Goal: Complete application form: Complete application form

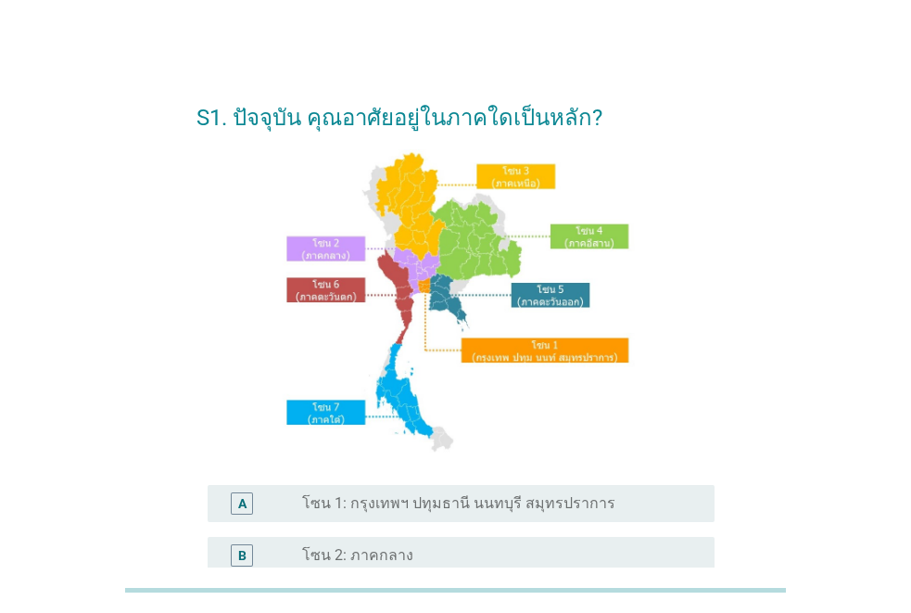
scroll to position [459, 0]
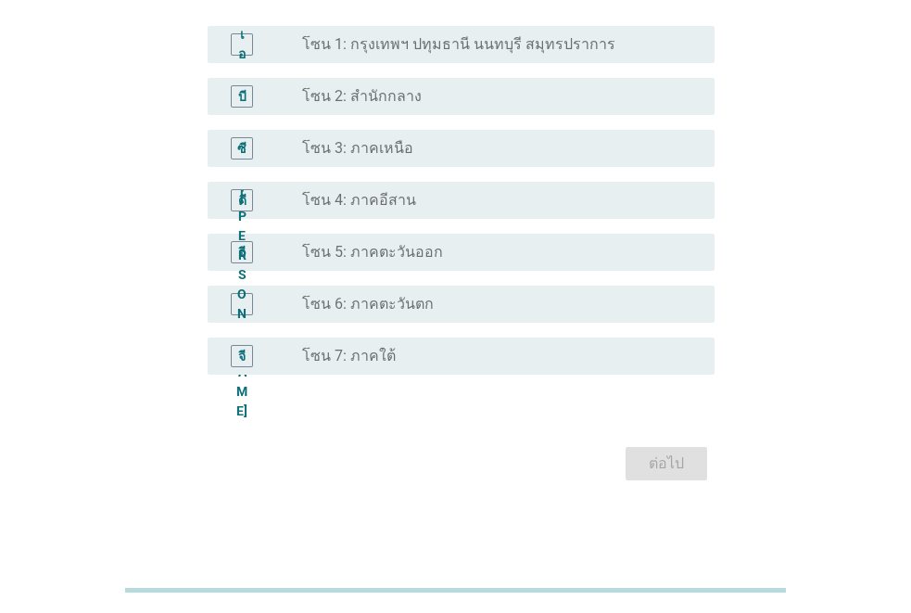
click at [394, 146] on font "โซน 3: ภาคเหนือ" at bounding box center [357, 148] width 111 height 18
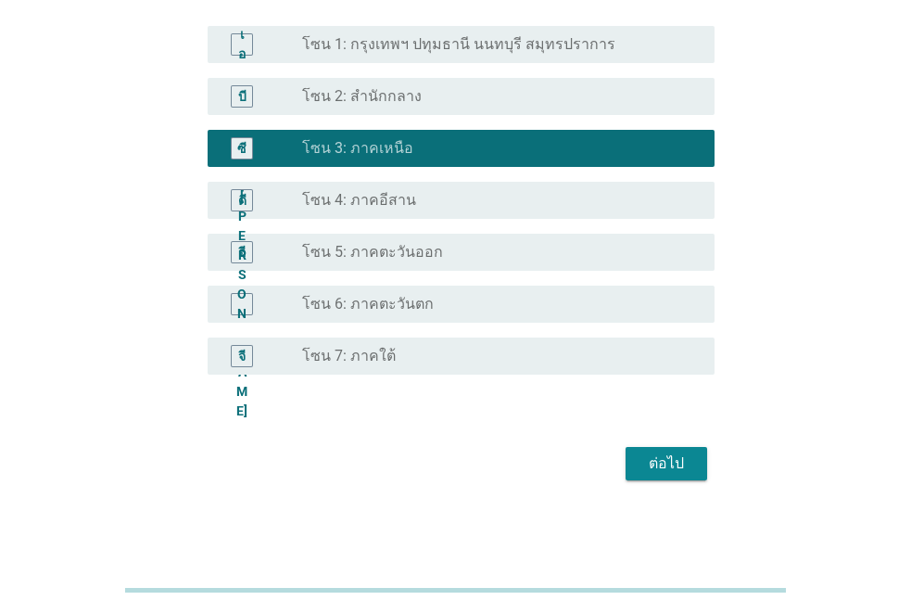
click at [665, 459] on font "ต่อไป" at bounding box center [666, 463] width 35 height 18
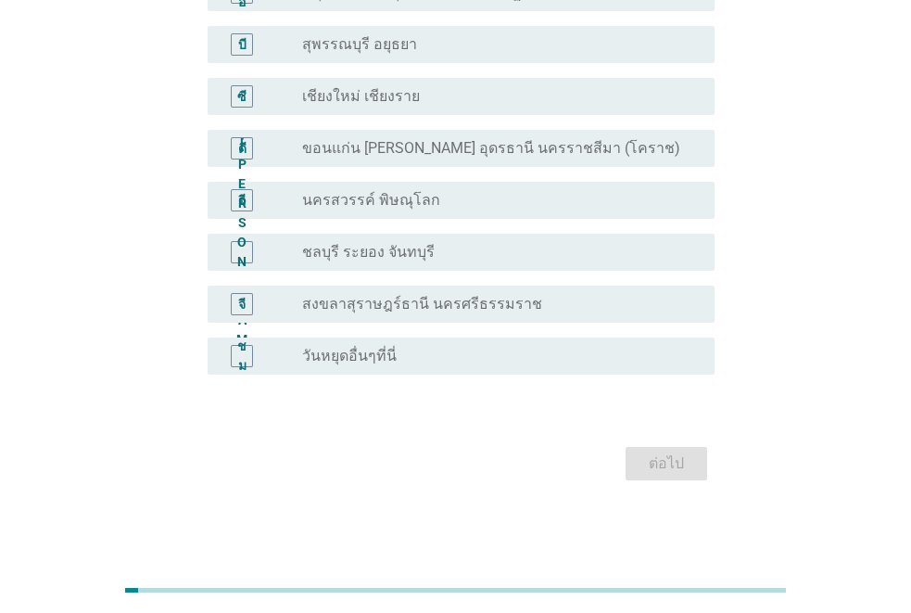
scroll to position [5, 0]
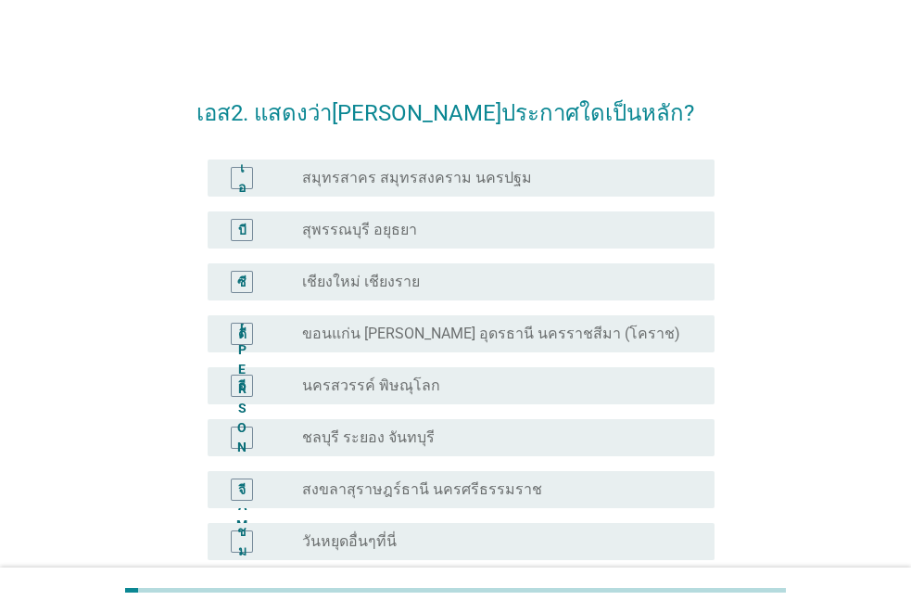
click at [350, 277] on font "เชียงใหม่ เชียงราย" at bounding box center [361, 282] width 118 height 18
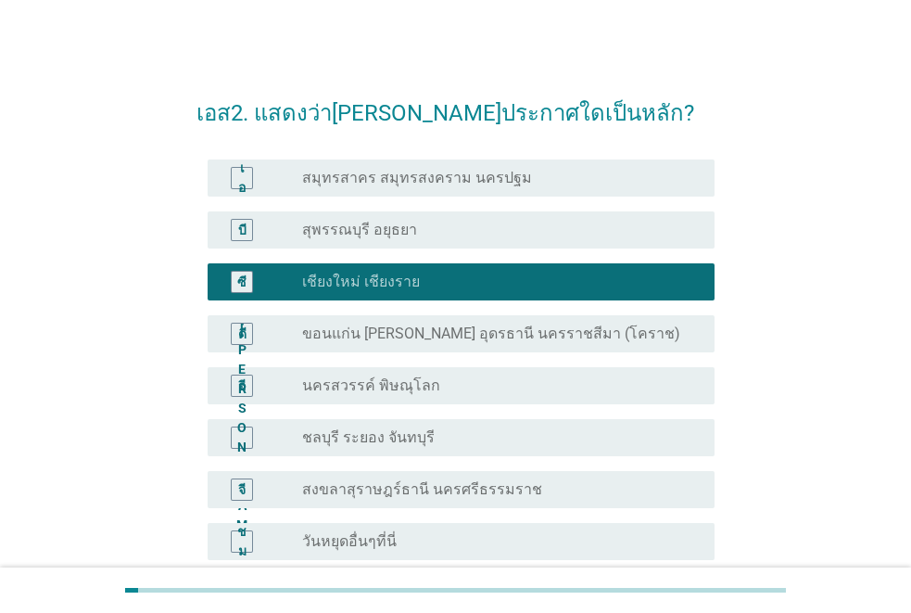
scroll to position [190, 0]
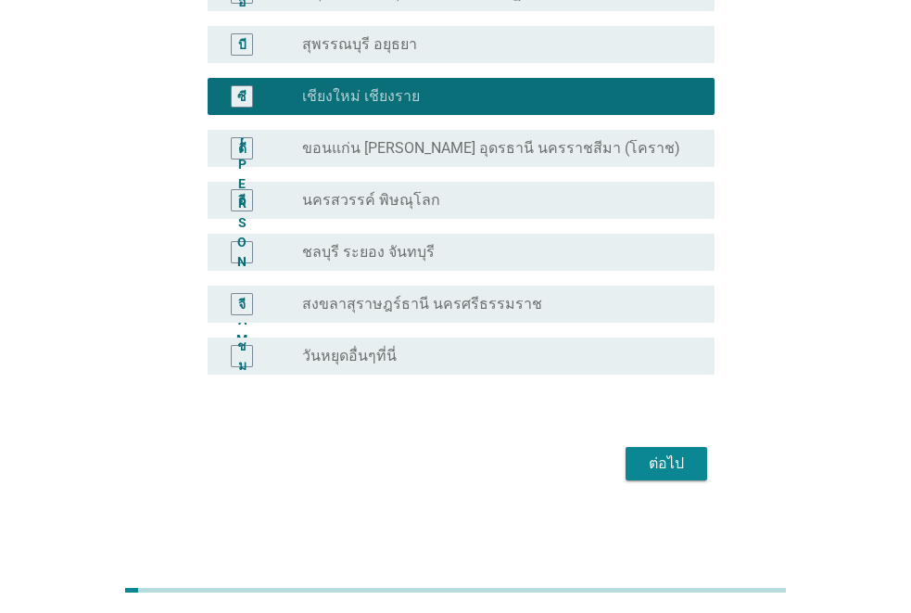
click at [347, 350] on font "วันหยุดอื่นๆที่นี่" at bounding box center [349, 356] width 95 height 18
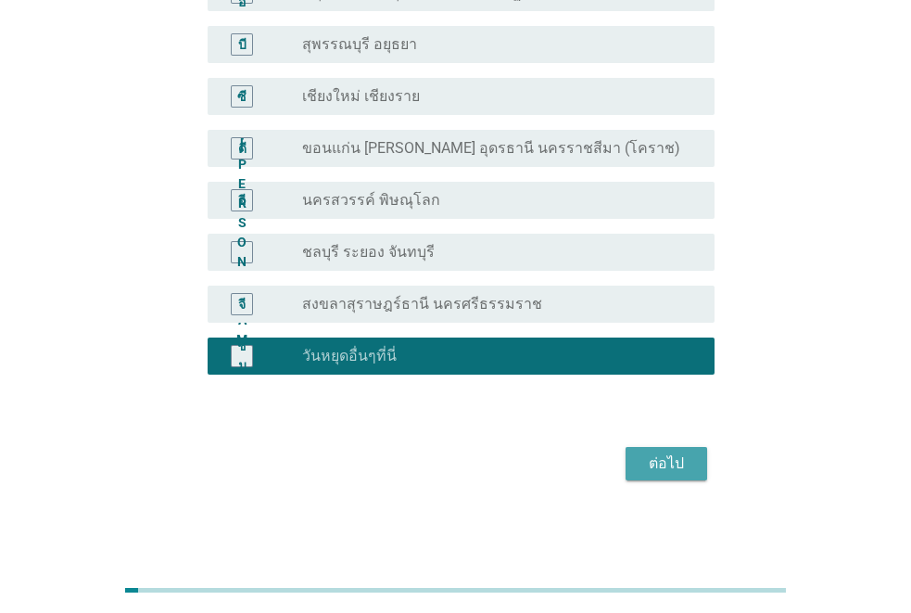
click at [669, 457] on font "ต่อไป" at bounding box center [666, 463] width 35 height 18
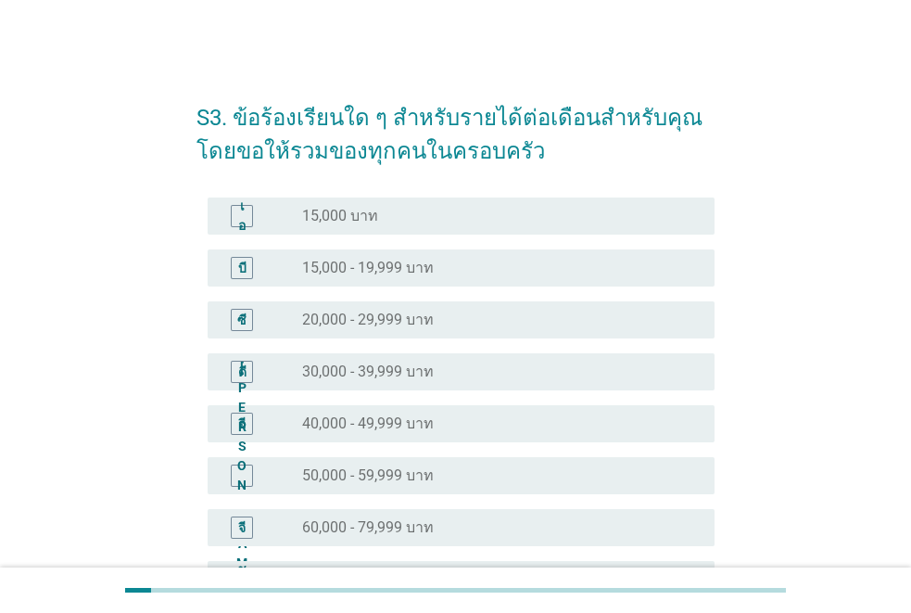
scroll to position [93, 0]
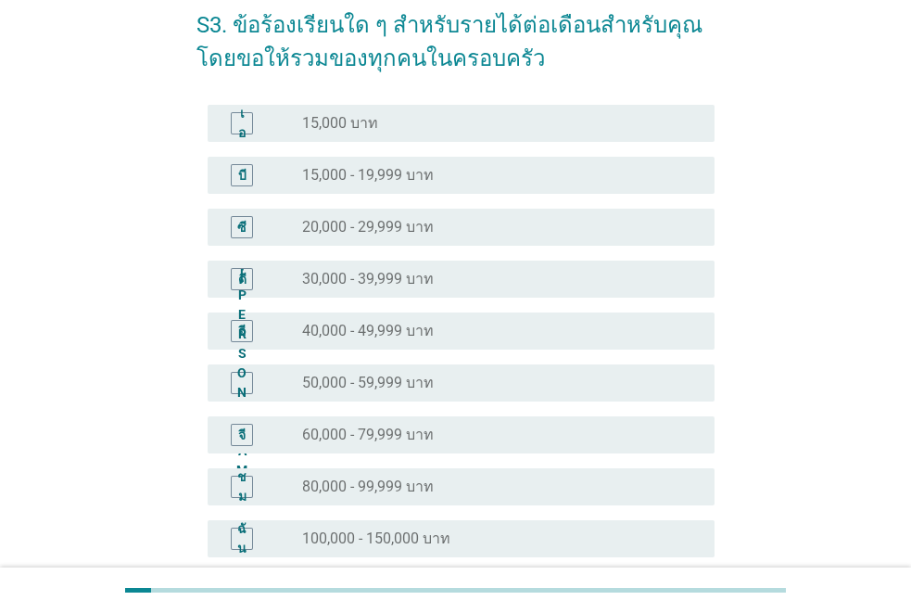
drag, startPoint x: 338, startPoint y: 296, endPoint x: 359, endPoint y: 306, distance: 22.8
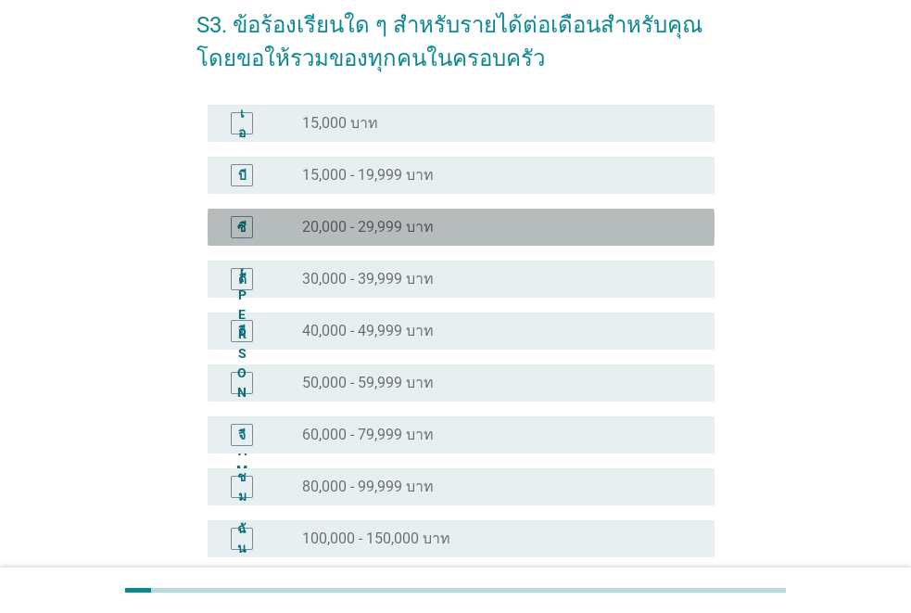
drag, startPoint x: 359, startPoint y: 306, endPoint x: 324, endPoint y: 231, distance: 83.0
click at [324, 231] on font "20,000 - 29,999 บาท" at bounding box center [368, 227] width 132 height 18
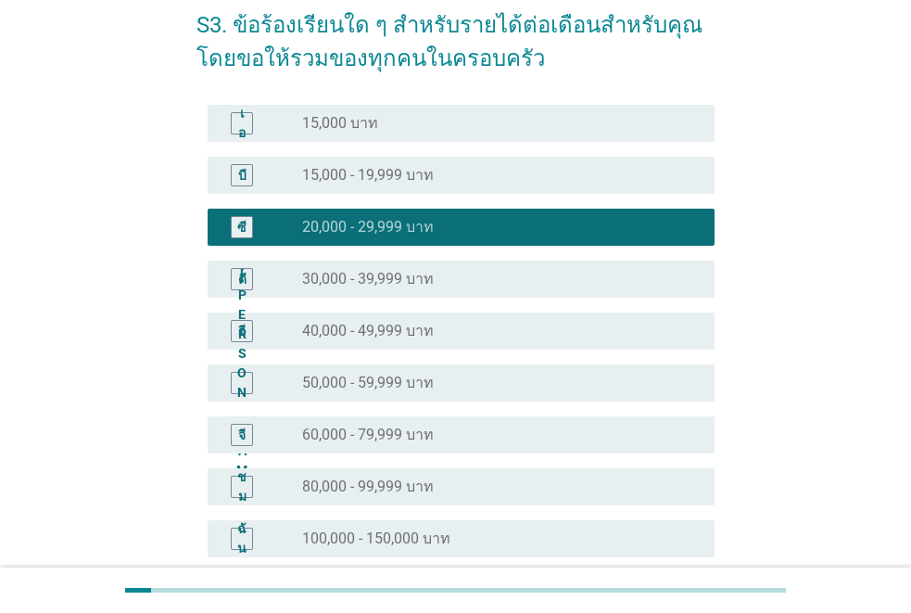
scroll to position [379, 0]
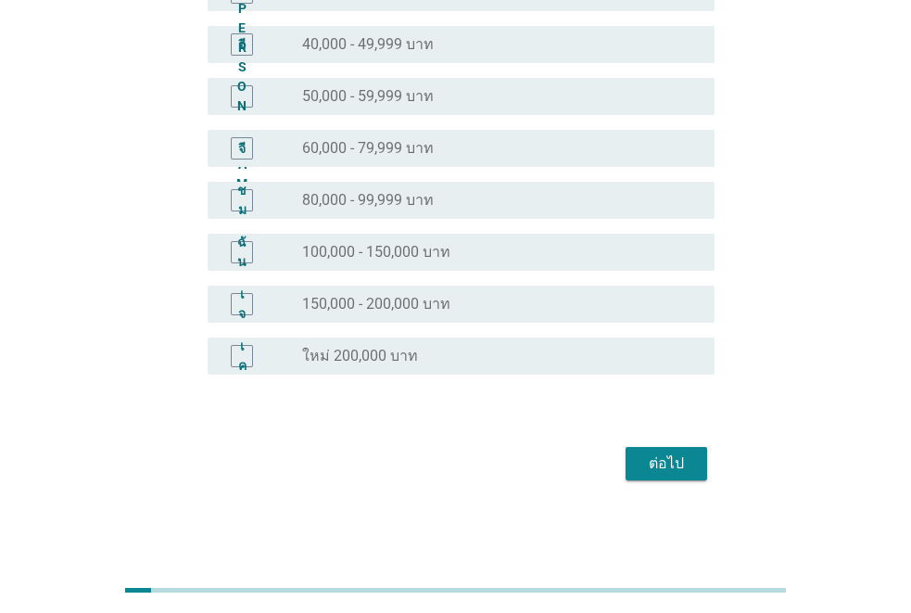
click at [656, 455] on font "ต่อไป" at bounding box center [666, 463] width 35 height 18
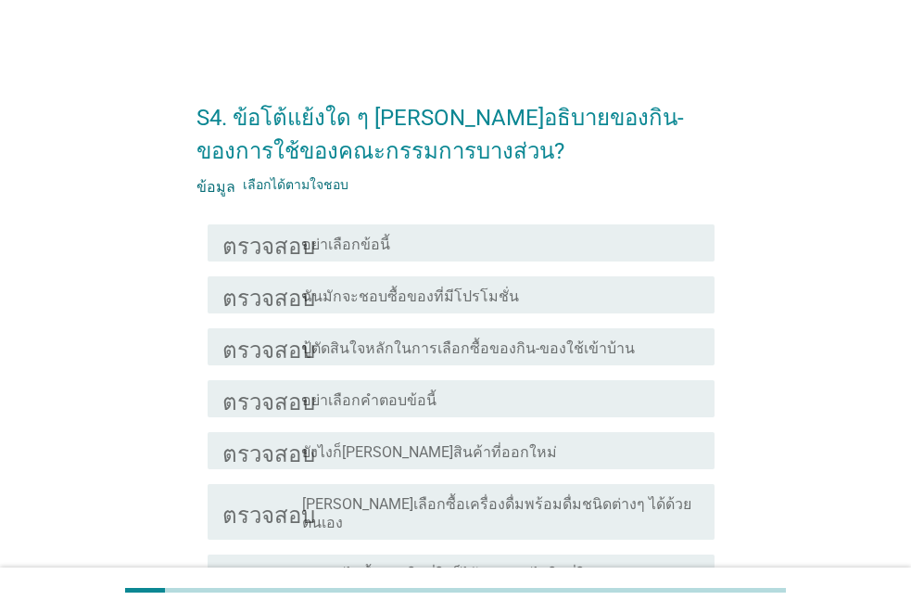
scroll to position [93, 0]
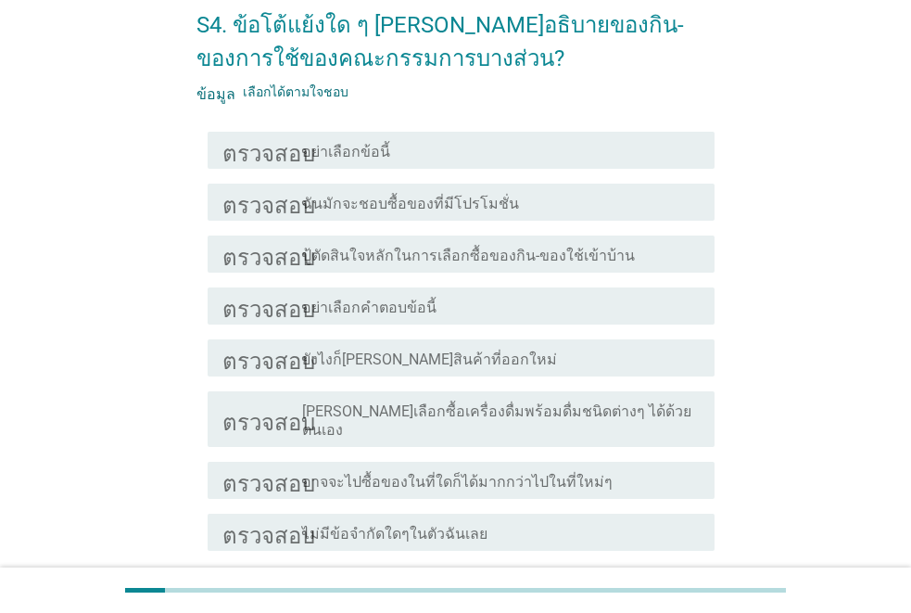
click at [395, 200] on font "ฉันมักจะชอบซื้อของที่มีโปรโมชั่น" at bounding box center [410, 204] width 217 height 18
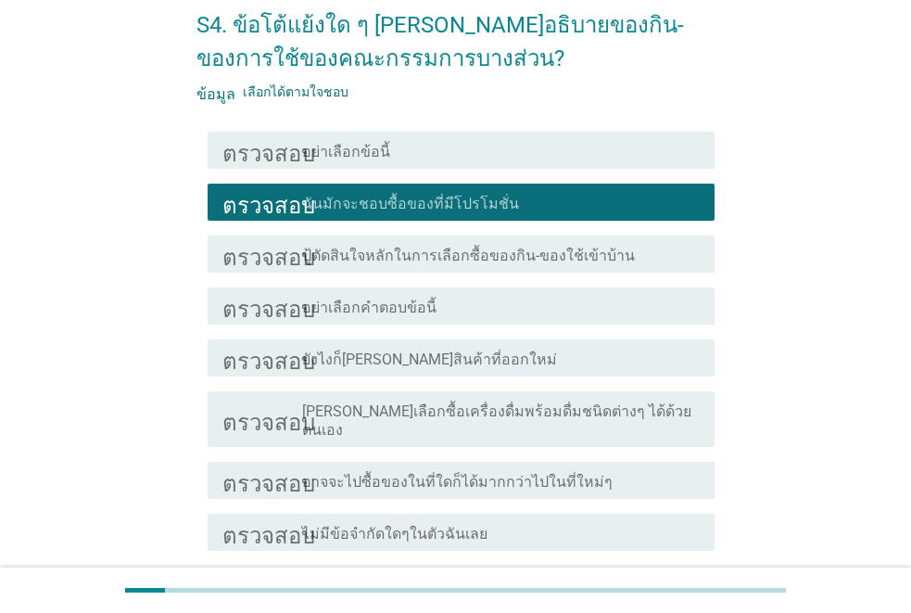
click at [431, 260] on font "ปู้ตัดสินใจหลักในการเลือกซื้อของกิน-ของใช้เข้าบ้าน" at bounding box center [468, 256] width 333 height 18
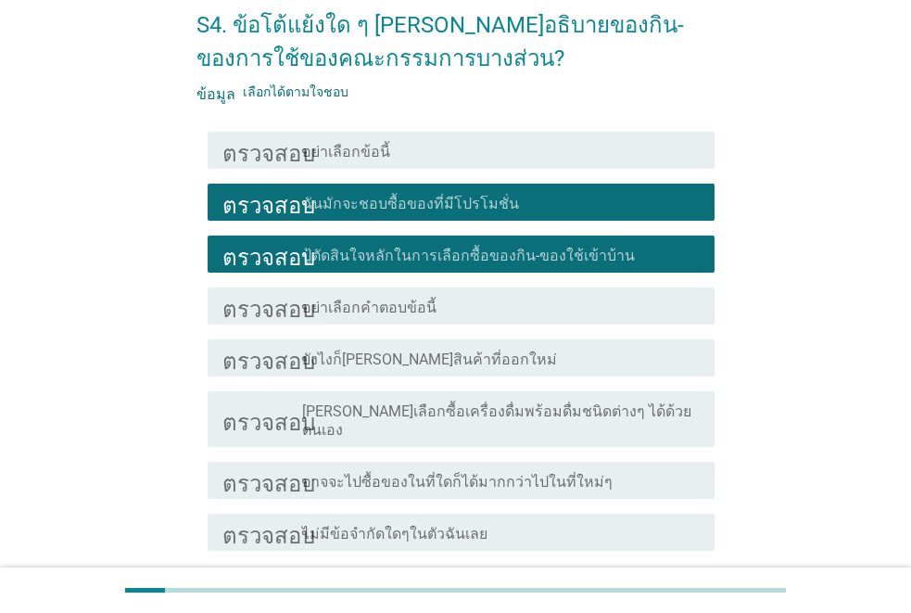
scroll to position [228, 0]
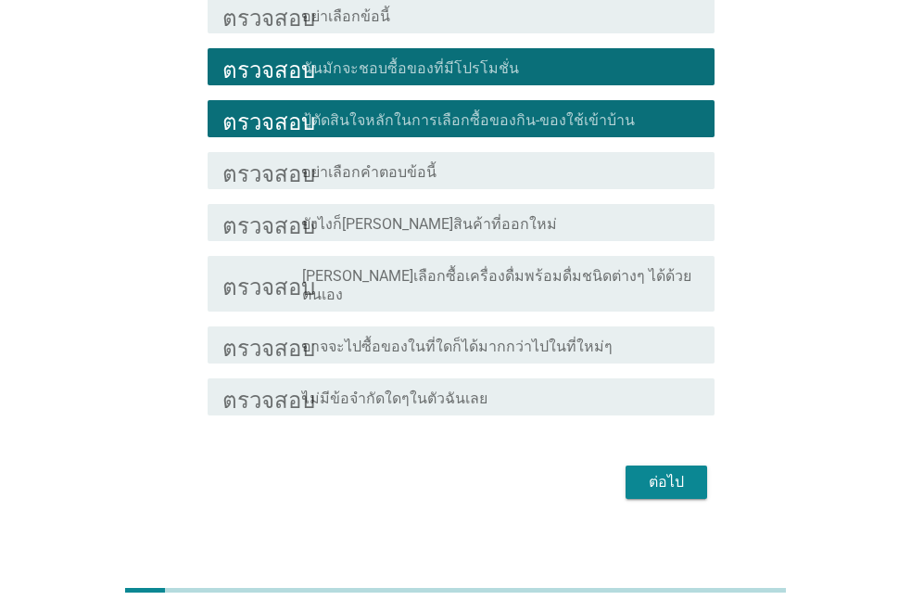
click at [477, 334] on div "โครงร่างกล่องกาเครื่องหมายว่าง อาจจะไปซื้อของในที่ใดก็ได้มากกว่าไปในที่ใหม่ๆ" at bounding box center [501, 345] width 398 height 22
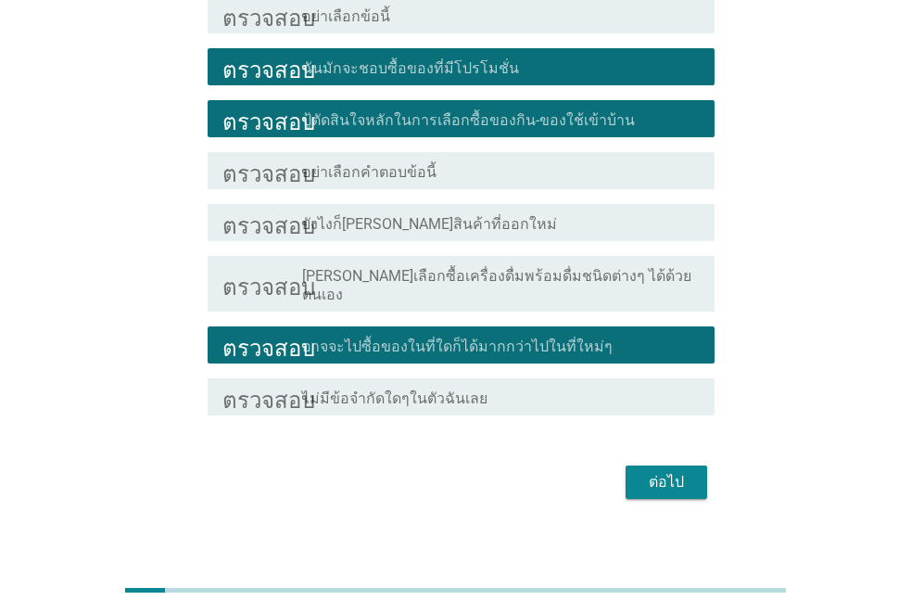
click at [674, 473] on font "ต่อไป" at bounding box center [666, 482] width 35 height 18
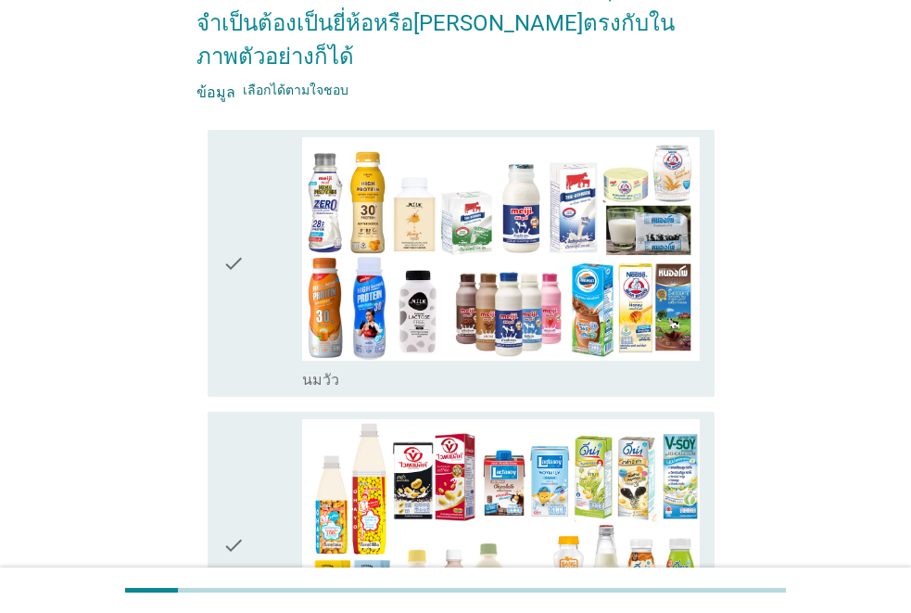
scroll to position [0, 0]
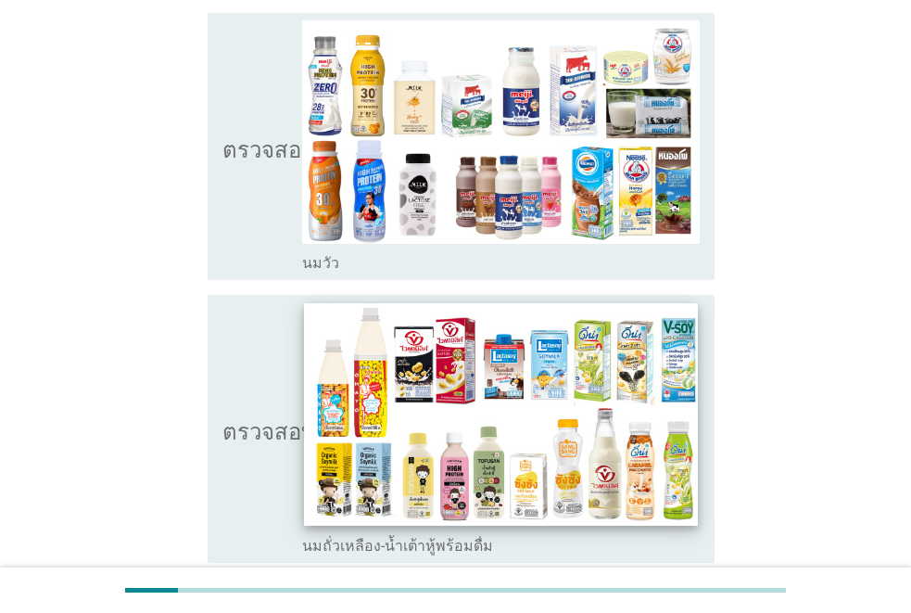
click at [410, 399] on img at bounding box center [501, 414] width 394 height 222
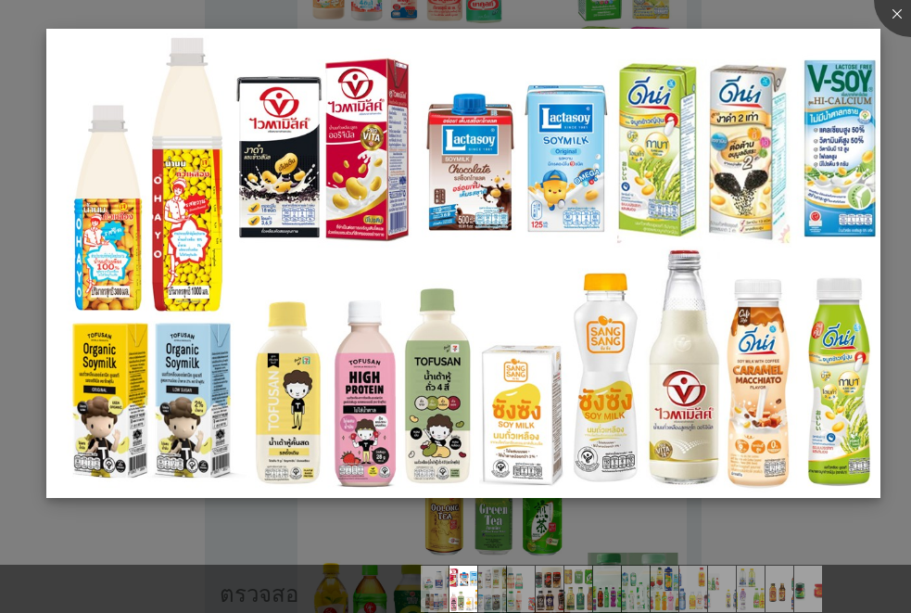
scroll to position [1298, 0]
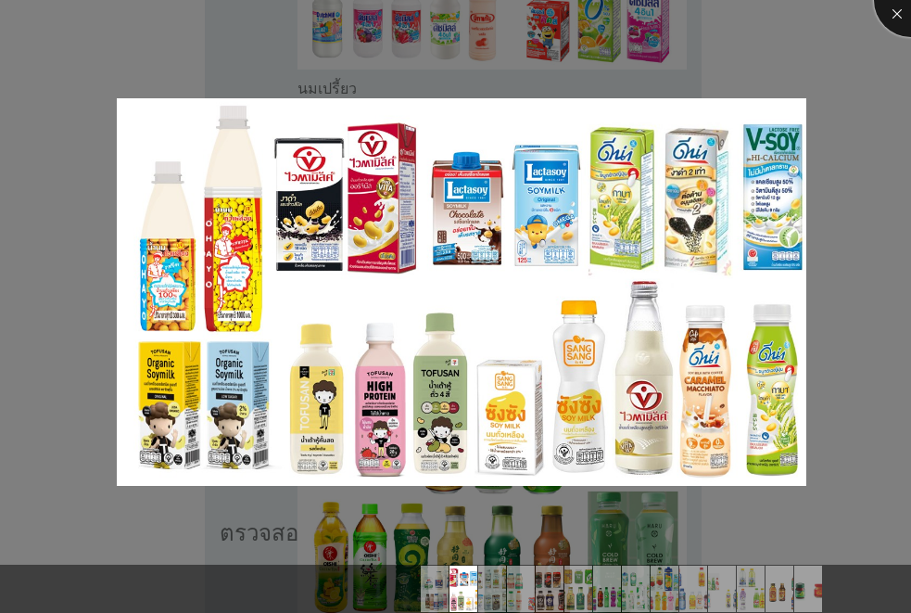
click at [896, 13] on div at bounding box center [911, 0] width 74 height 74
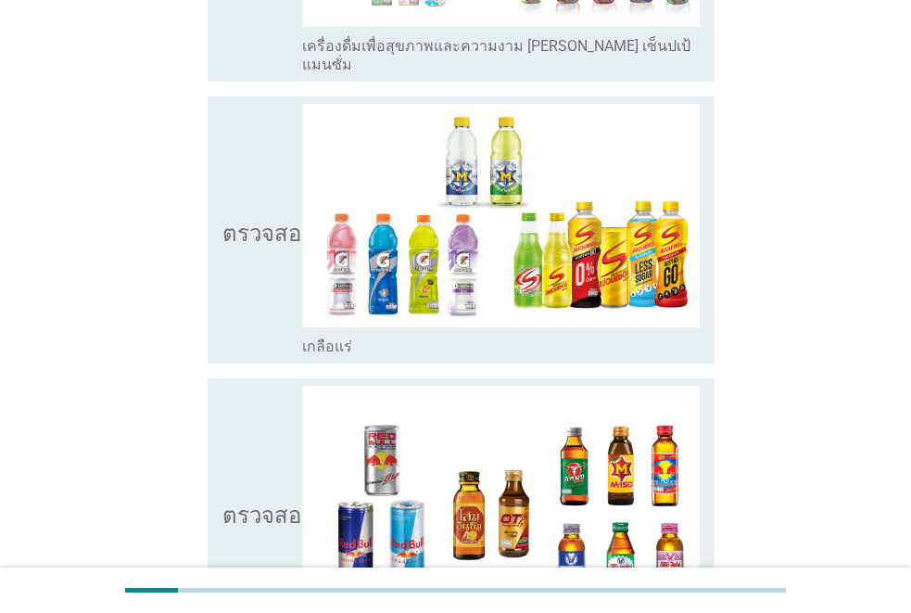
scroll to position [3430, 0]
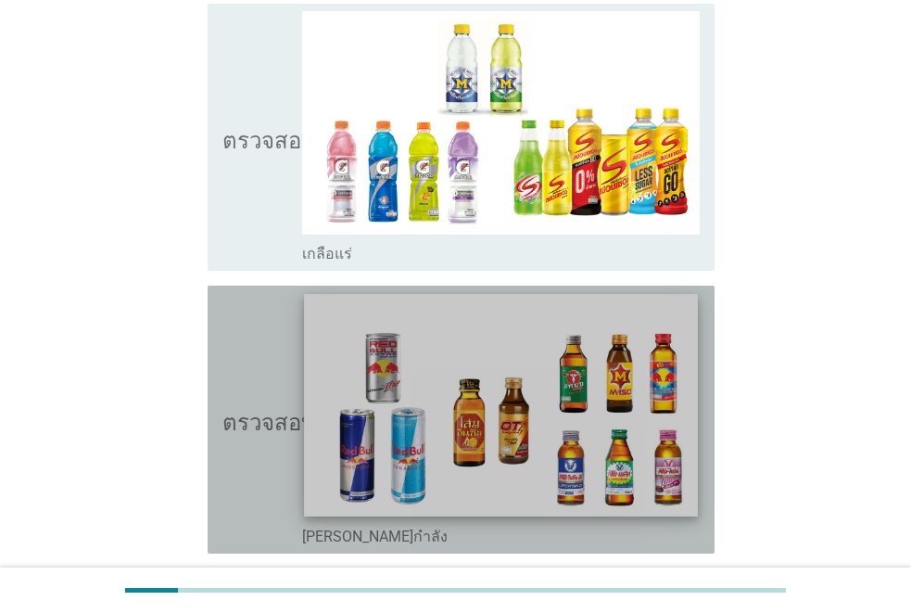
click at [486, 368] on img at bounding box center [501, 405] width 394 height 222
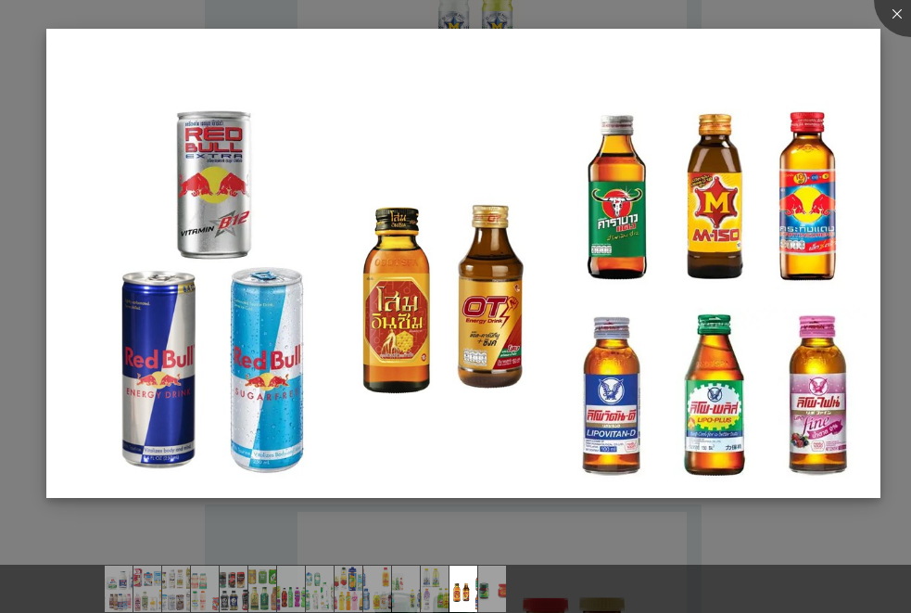
scroll to position [3736, 0]
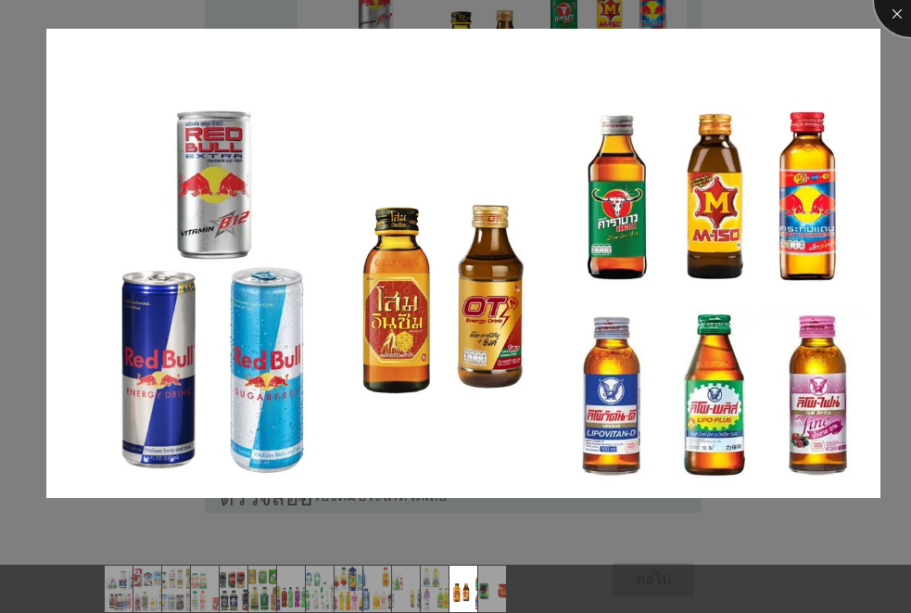
click at [895, 17] on div at bounding box center [911, 0] width 74 height 74
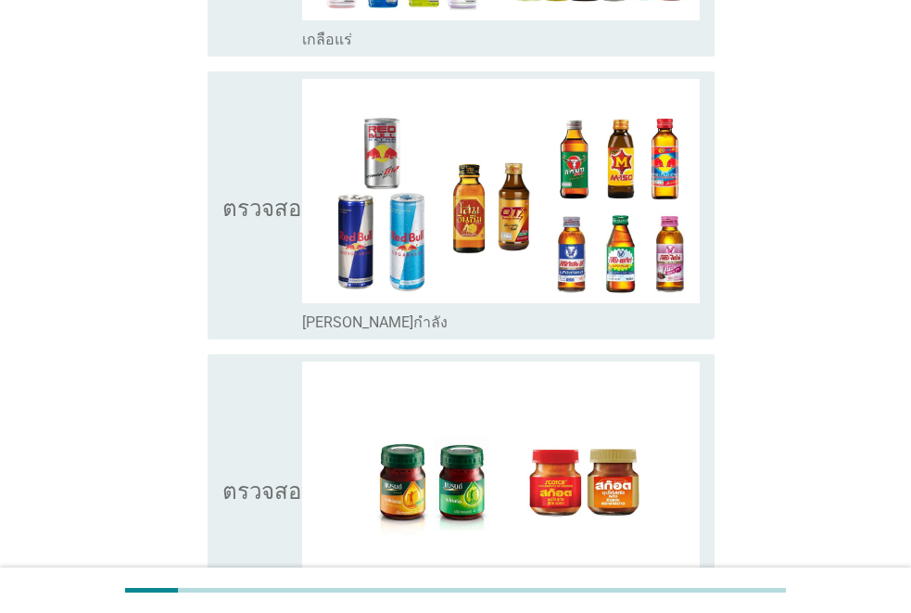
scroll to position [3551, 0]
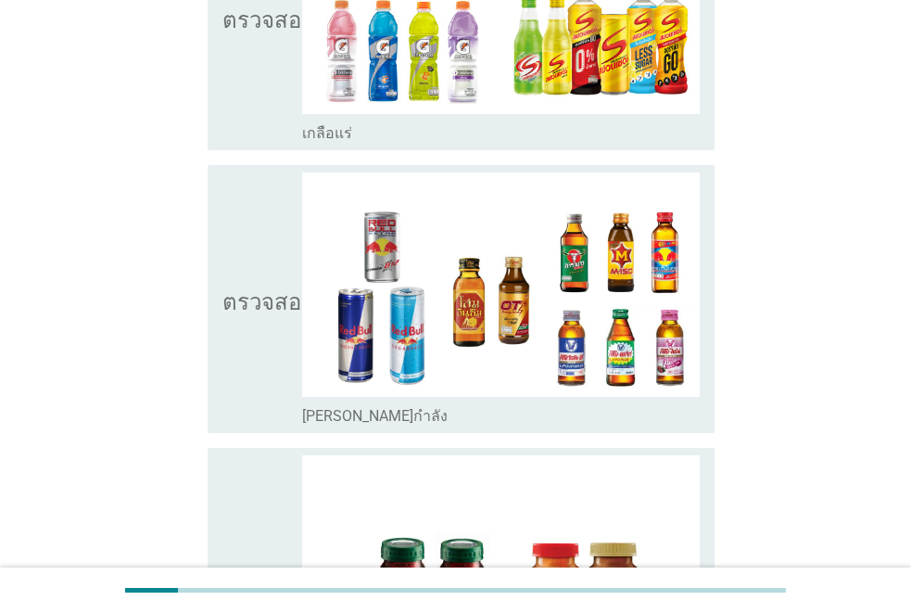
click at [240, 287] on font "ตรวจสอบ" at bounding box center [269, 298] width 93 height 22
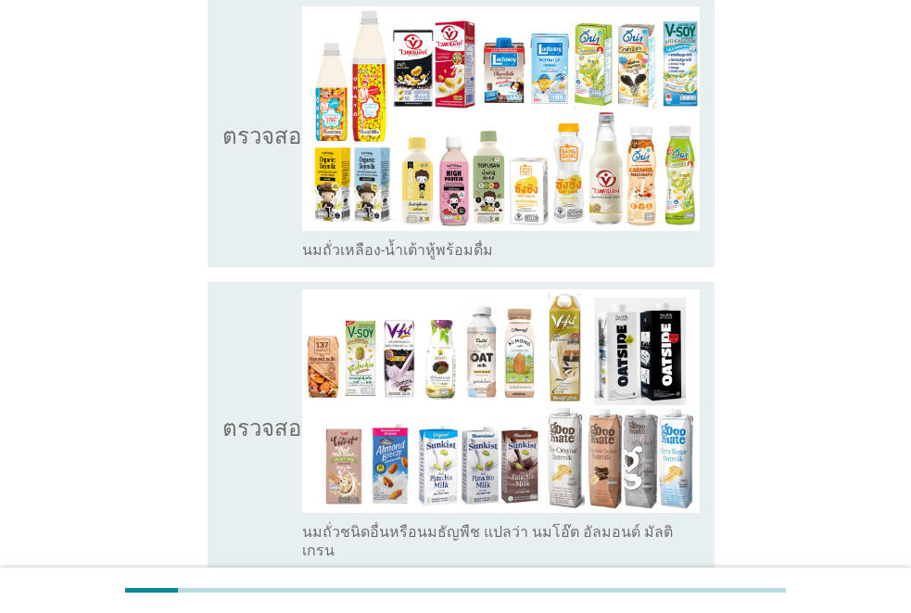
scroll to position [399, 0]
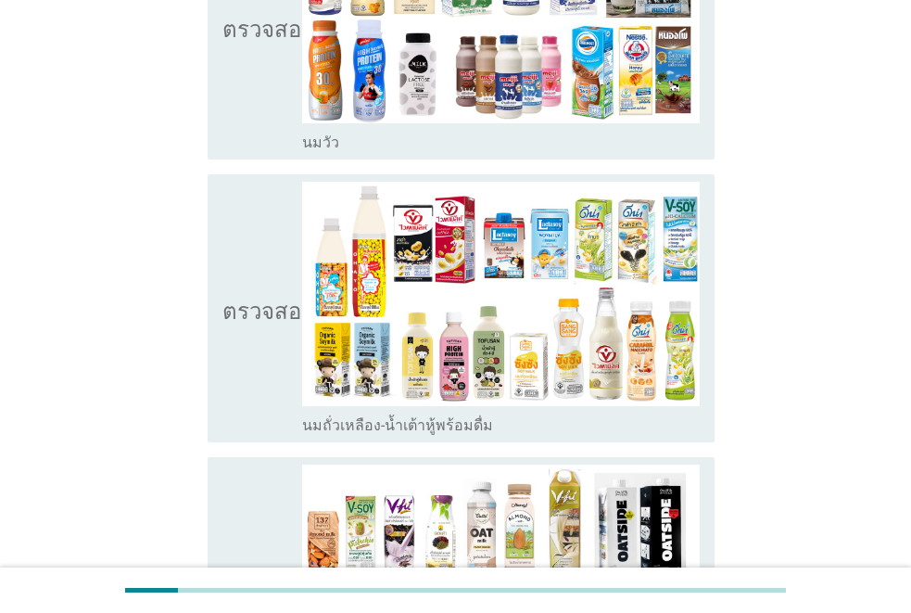
click at [224, 297] on font "ตรวจสอบ" at bounding box center [269, 308] width 93 height 22
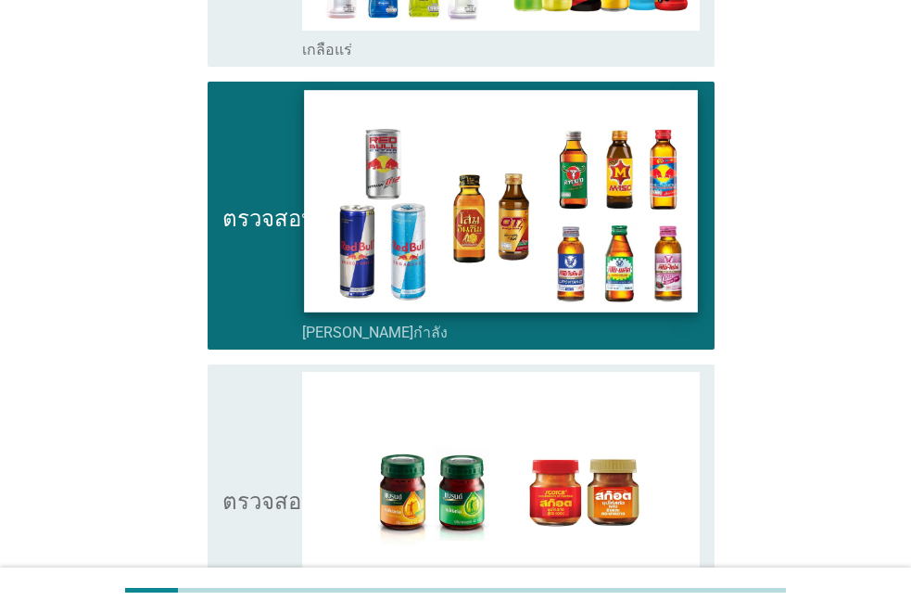
scroll to position [3644, 0]
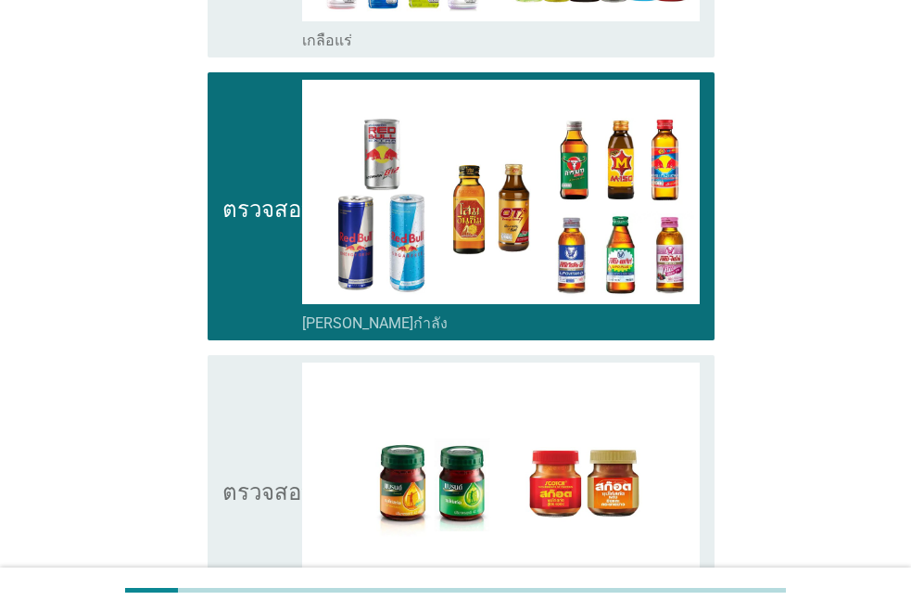
click at [263, 397] on icon "ตรวจสอบ" at bounding box center [269, 489] width 93 height 253
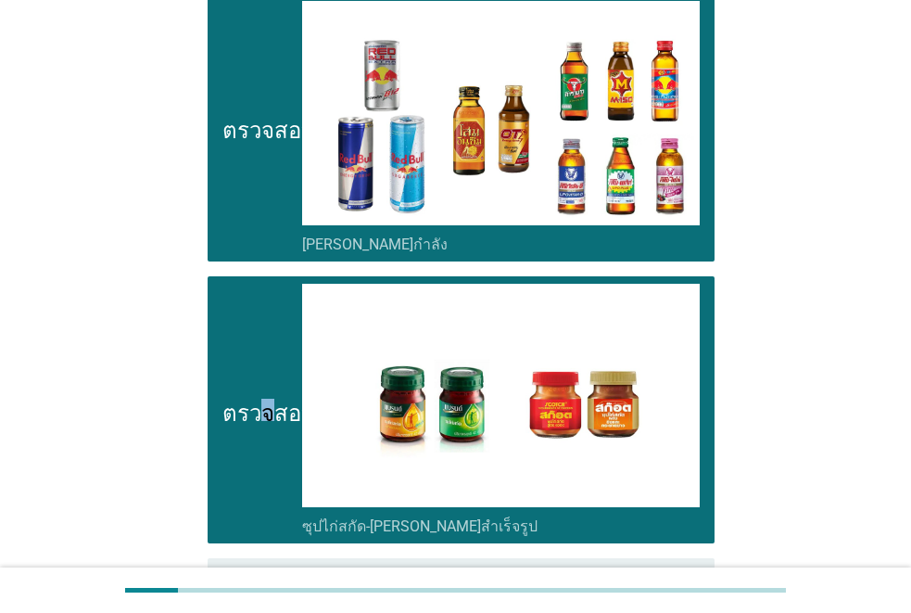
scroll to position [3851, 0]
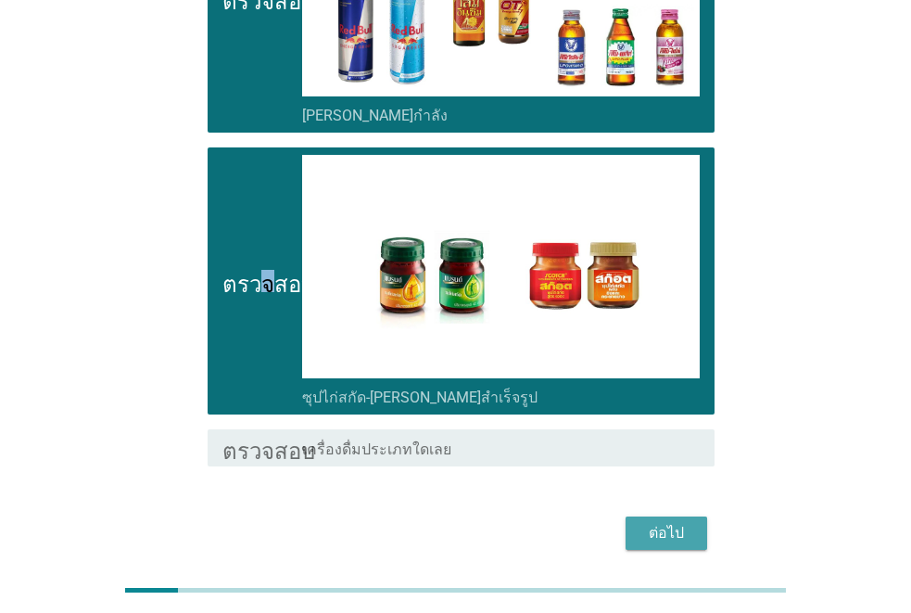
click at [677, 524] on font "ต่อไป" at bounding box center [666, 533] width 35 height 18
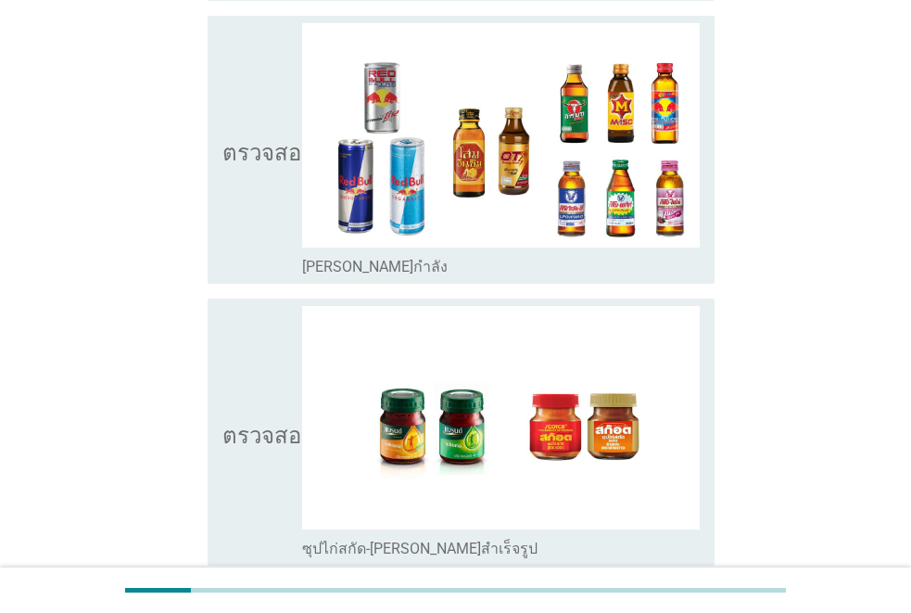
scroll to position [278, 0]
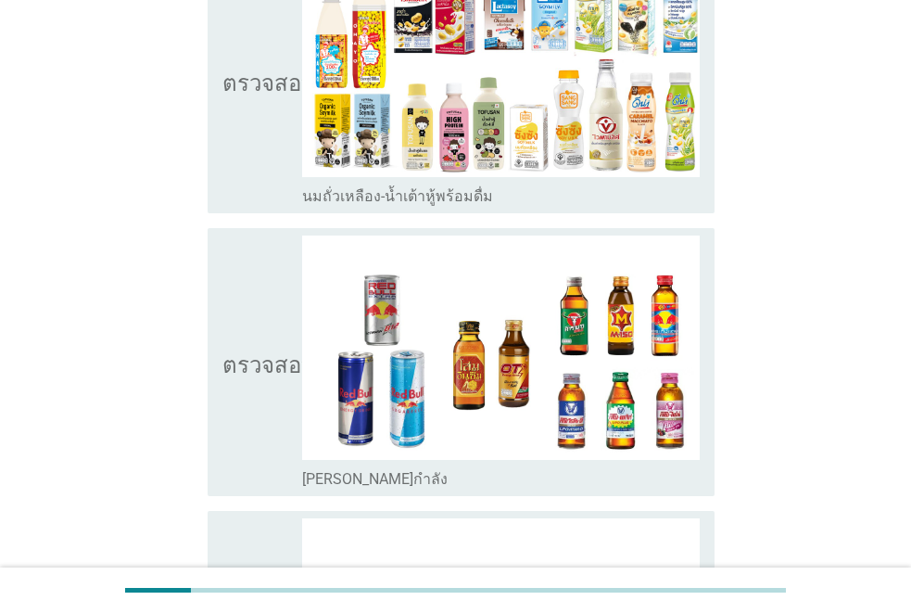
click at [257, 342] on icon "ตรวจสอบ" at bounding box center [269, 361] width 93 height 253
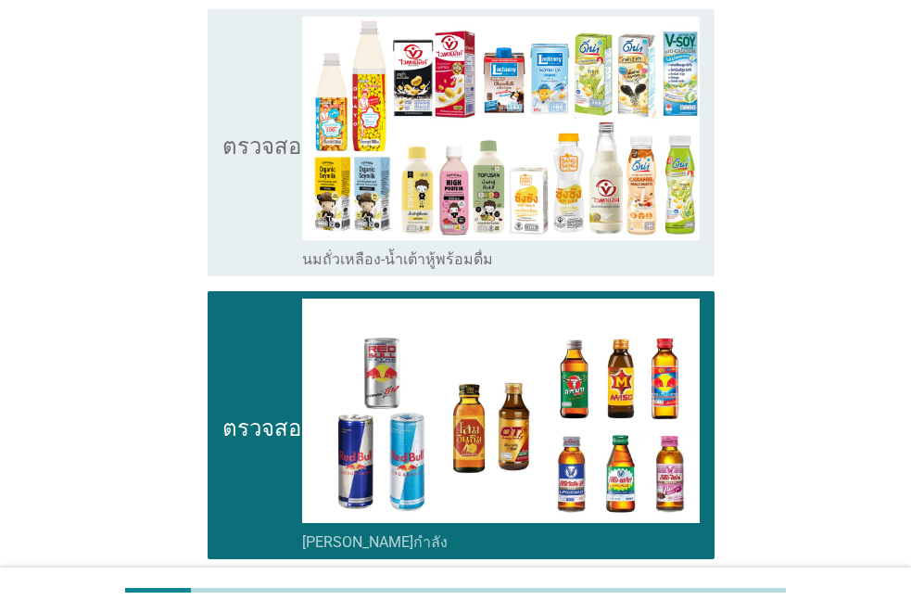
click at [267, 132] on font "ตรวจสอบ" at bounding box center [269, 143] width 93 height 22
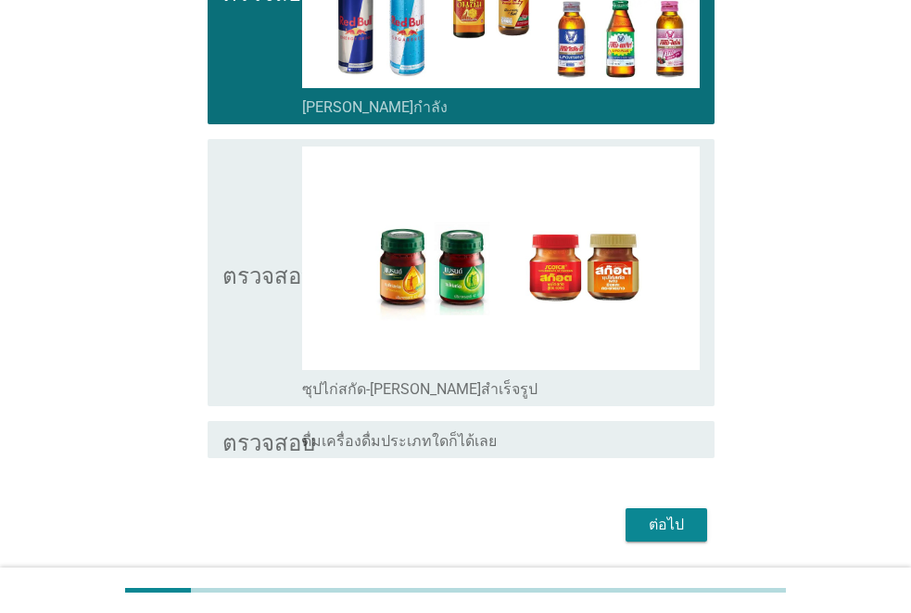
scroll to position [679, 0]
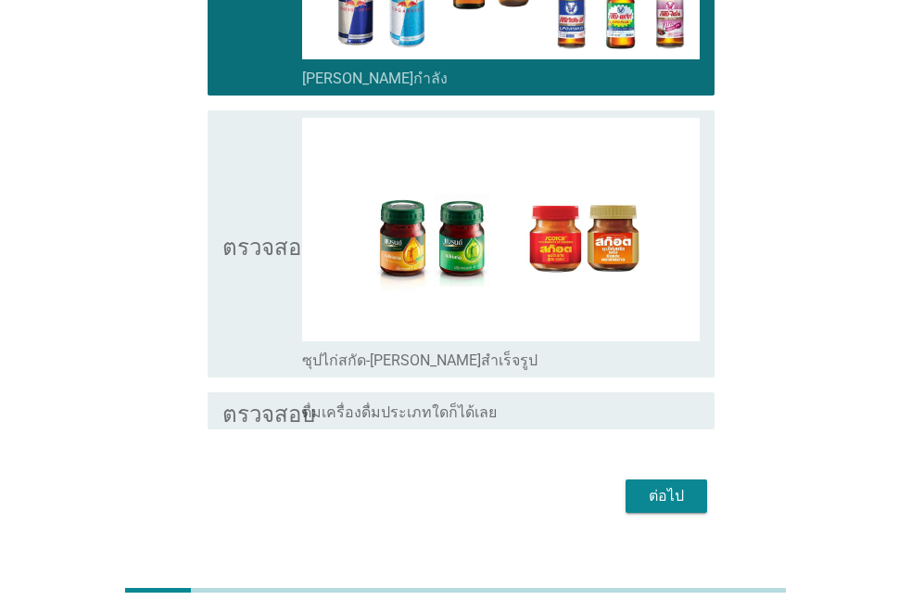
click at [650, 487] on font "ต่อไป" at bounding box center [666, 496] width 35 height 18
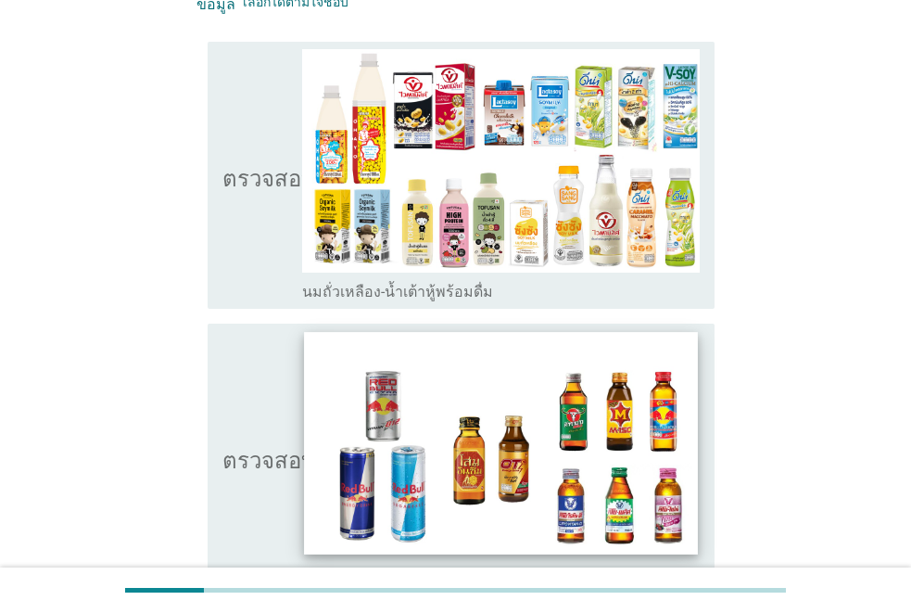
scroll to position [371, 0]
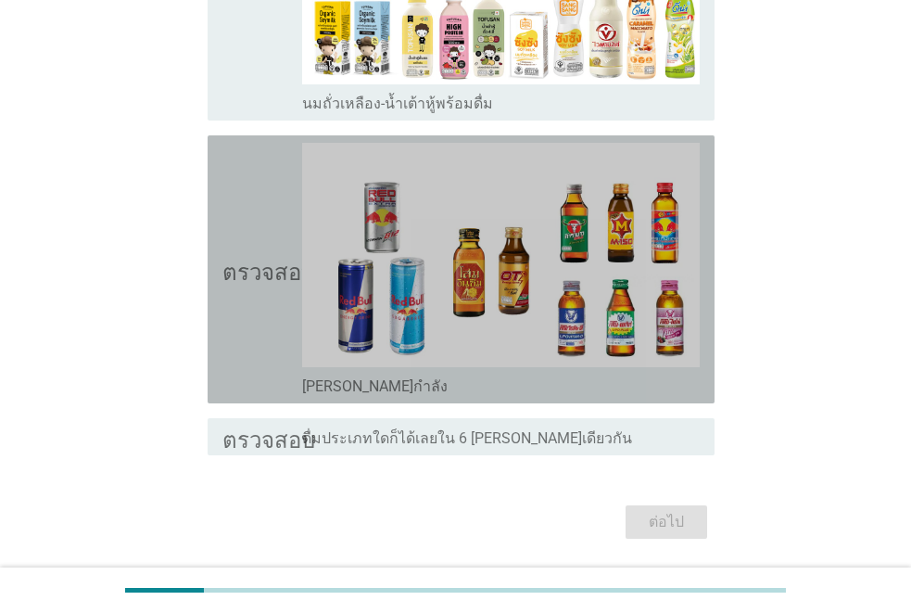
click at [251, 273] on font "ตรวจสอบ" at bounding box center [269, 269] width 93 height 22
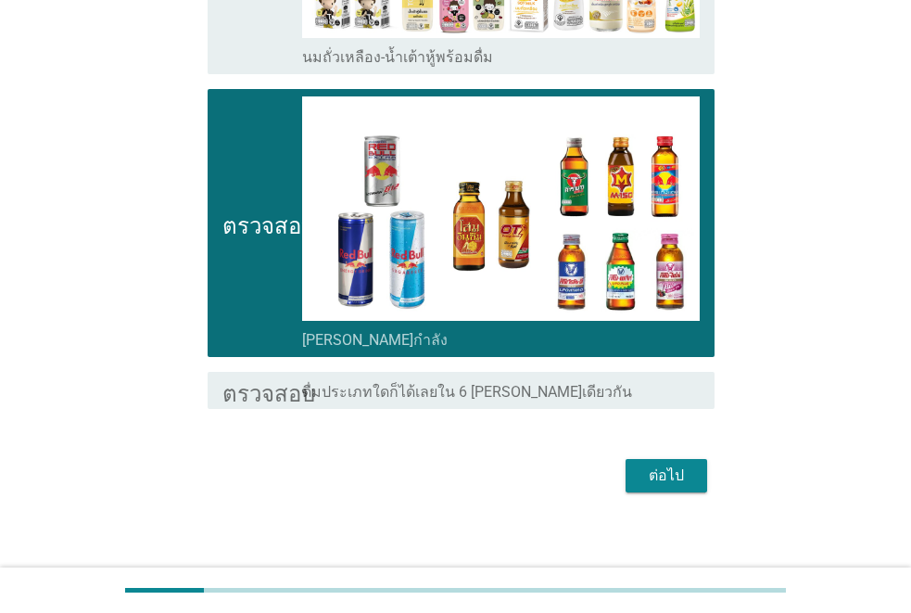
scroll to position [429, 0]
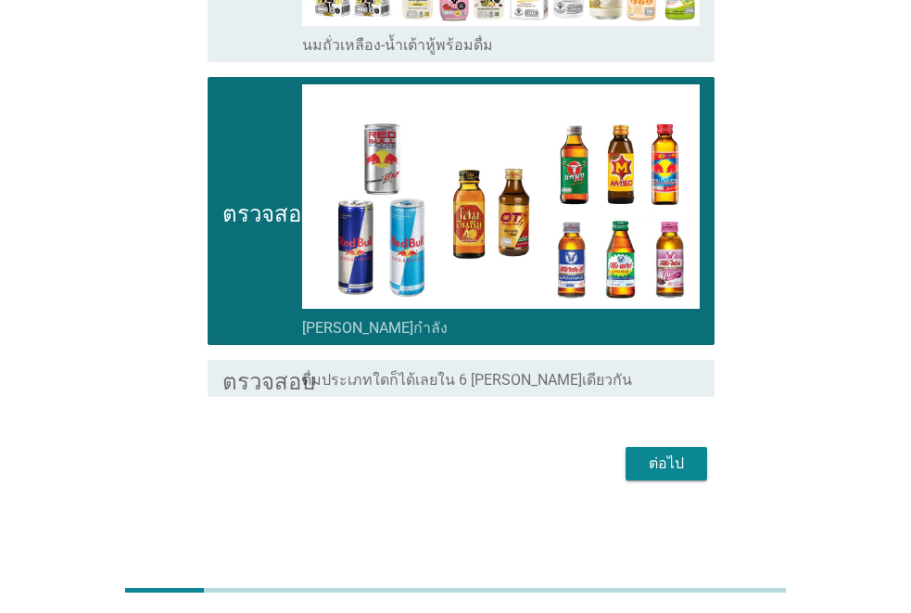
click at [649, 461] on font "ต่อไป" at bounding box center [666, 463] width 35 height 18
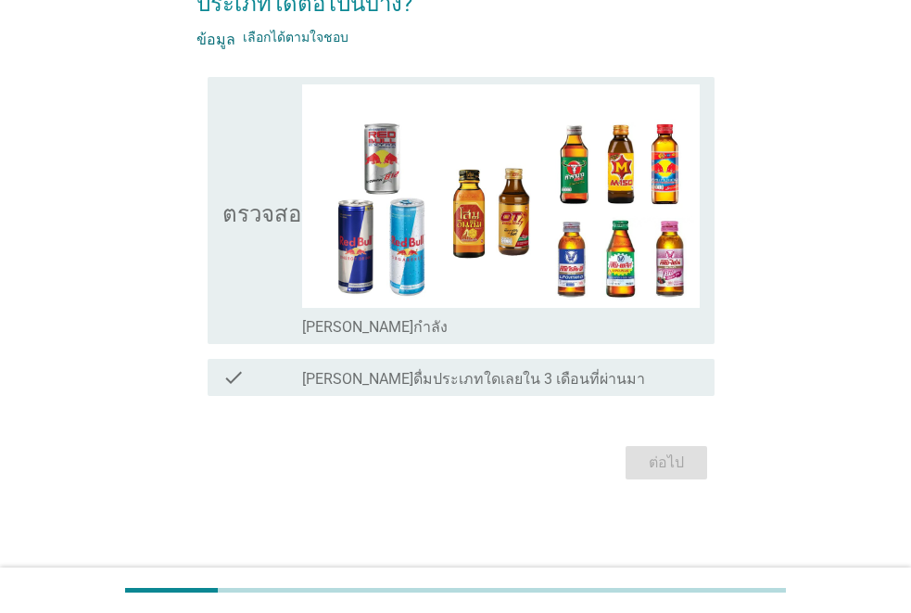
scroll to position [0, 0]
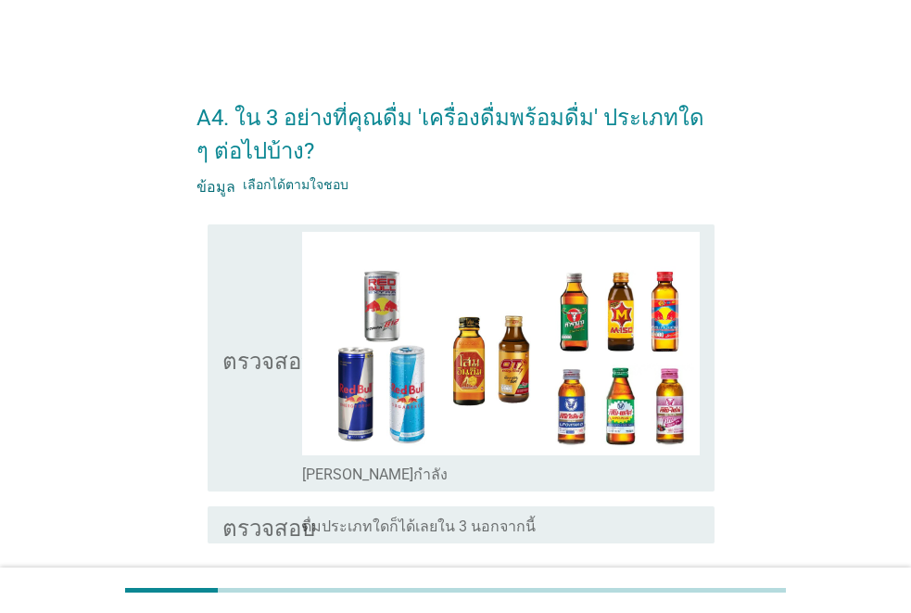
click at [268, 360] on font "ตรวจสอบ" at bounding box center [269, 358] width 93 height 22
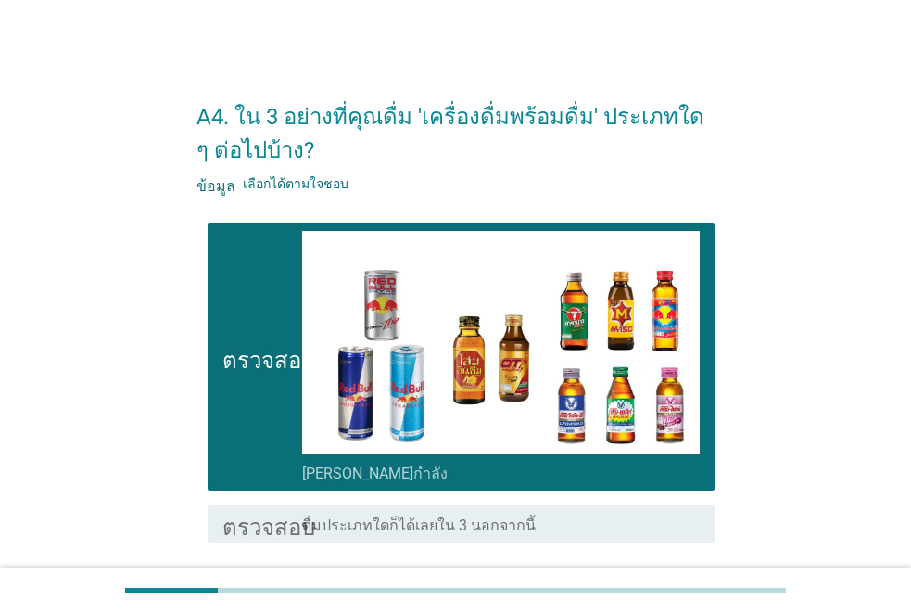
scroll to position [147, 0]
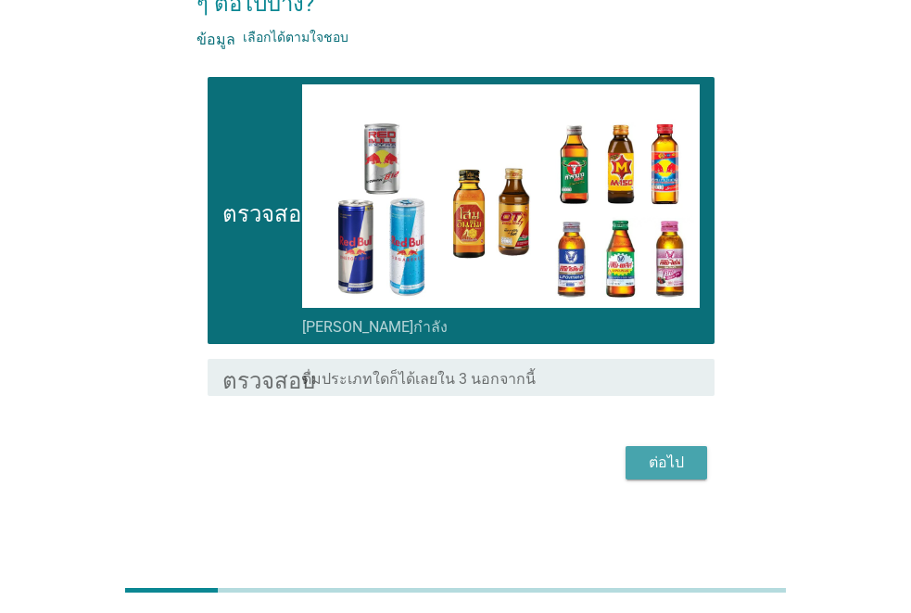
click at [666, 461] on font "ต่อไป" at bounding box center [666, 462] width 35 height 18
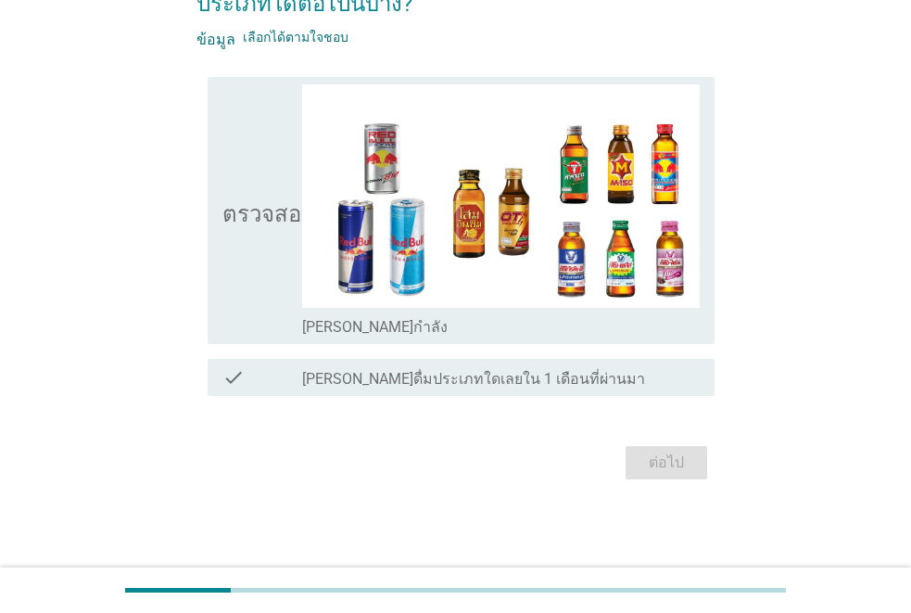
scroll to position [0, 0]
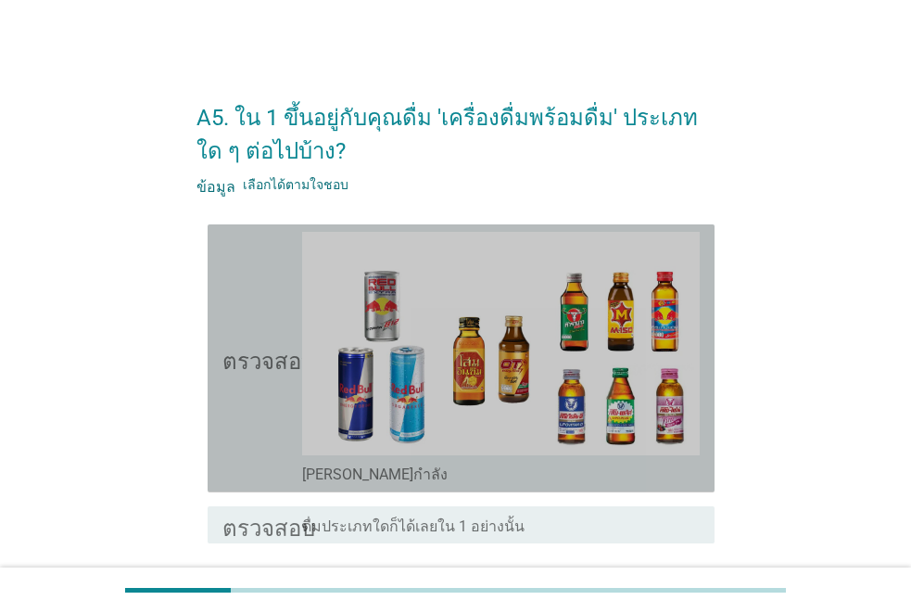
click at [250, 370] on icon "ตรวจสอบ" at bounding box center [269, 358] width 93 height 253
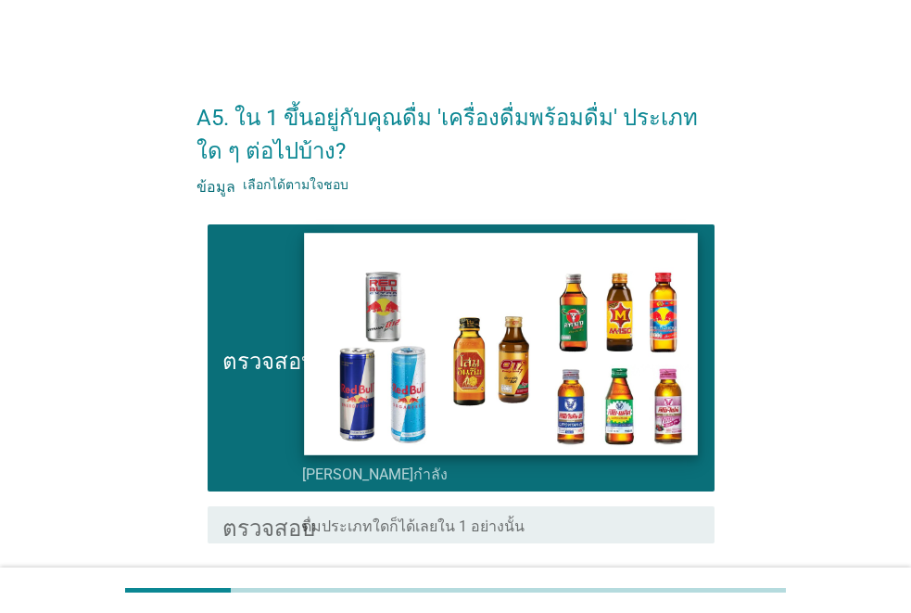
scroll to position [147, 0]
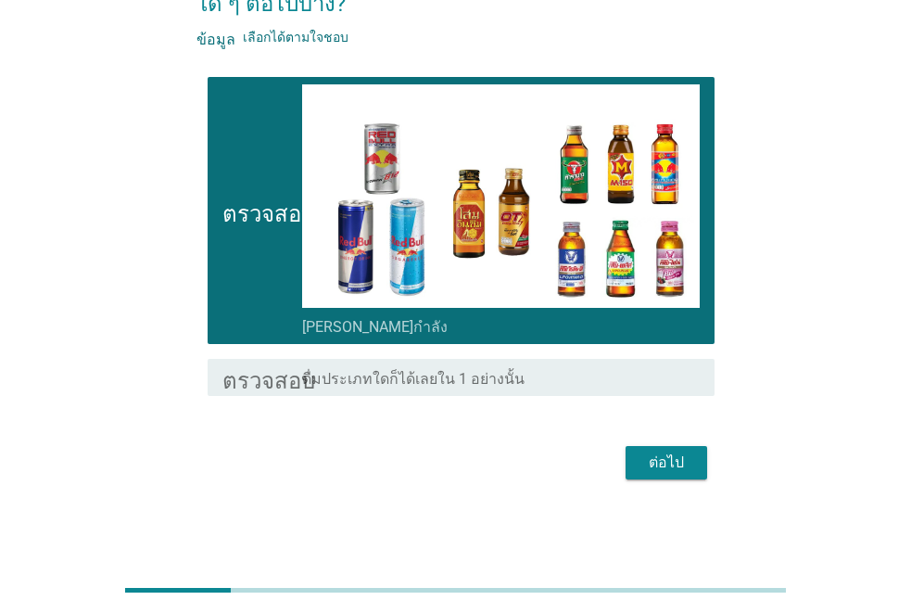
click at [649, 445] on div "ต่อไป" at bounding box center [456, 462] width 518 height 45
click at [657, 460] on font "ต่อไป" at bounding box center [666, 462] width 35 height 18
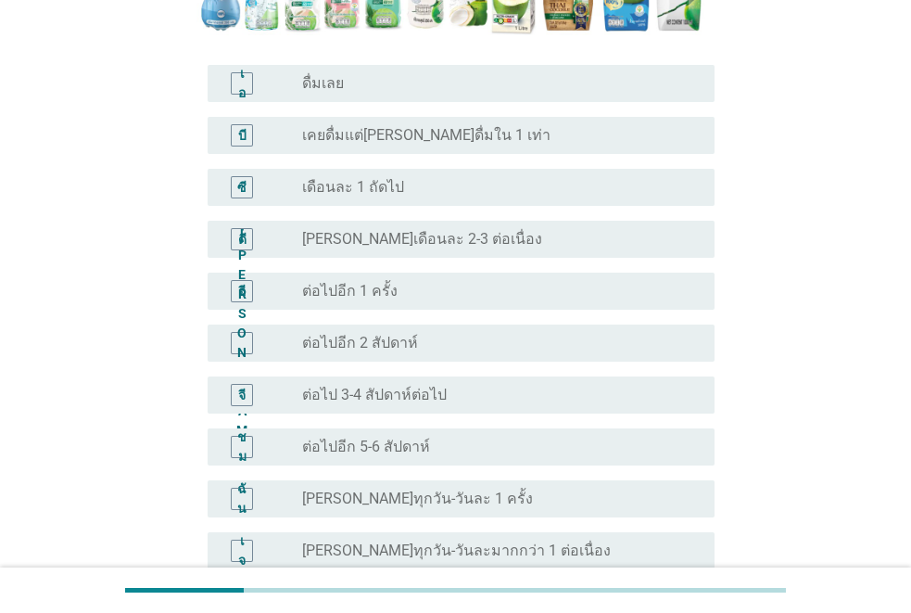
scroll to position [556, 0]
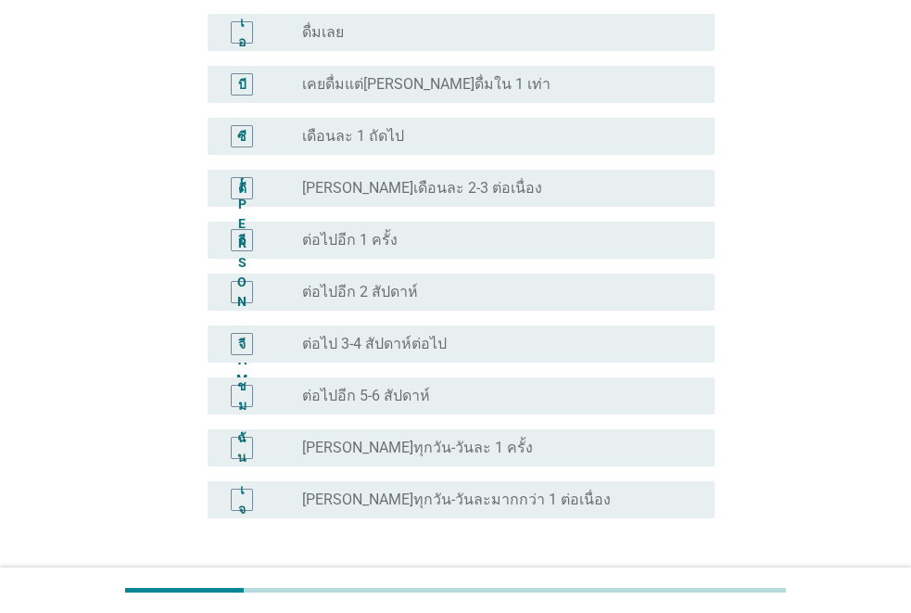
click at [399, 83] on font "เคยดื่มแต่[PERSON_NAME]ดื่มใน 1 เท่า" at bounding box center [426, 84] width 248 height 18
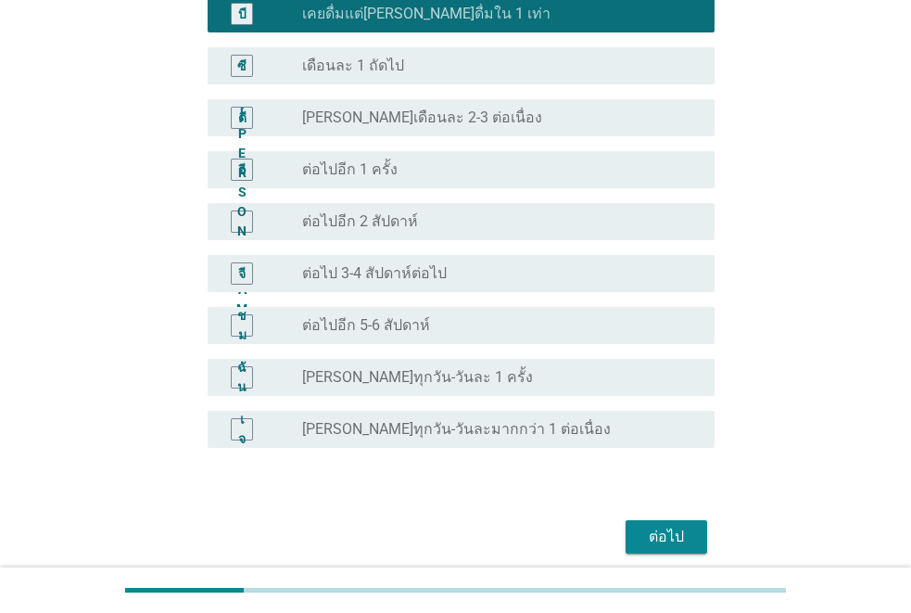
scroll to position [701, 0]
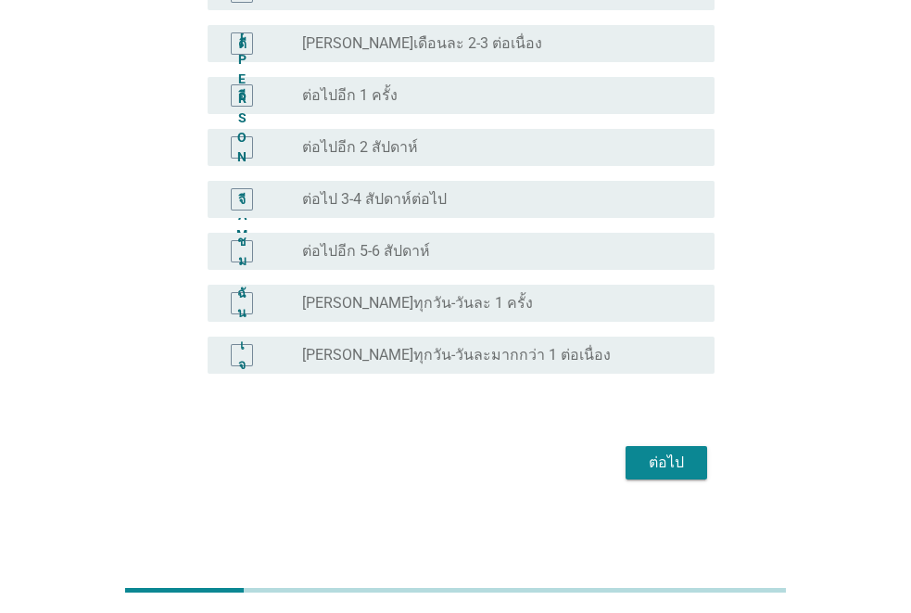
click at [654, 453] on font "ต่อไป" at bounding box center [666, 462] width 35 height 18
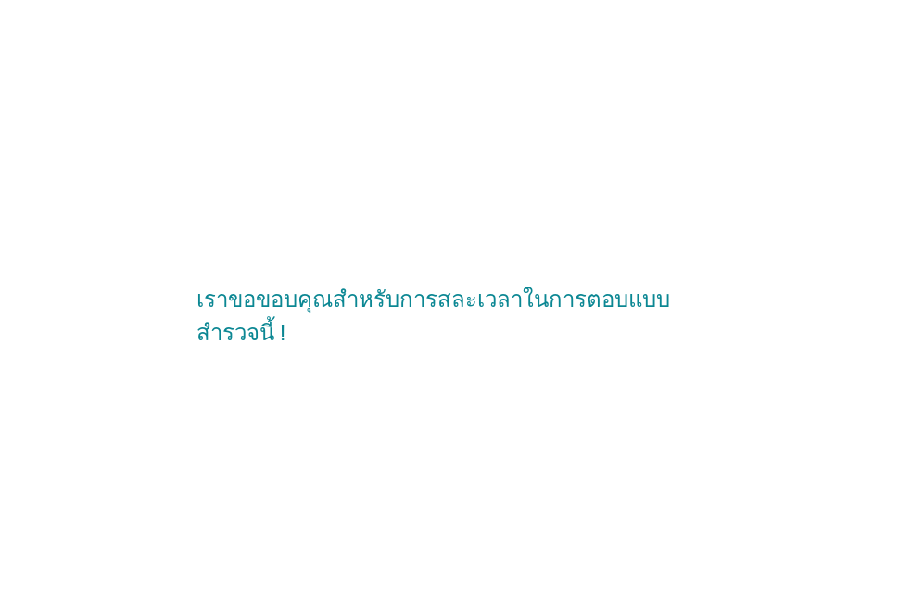
scroll to position [0, 0]
